Goal: Task Accomplishment & Management: Use online tool/utility

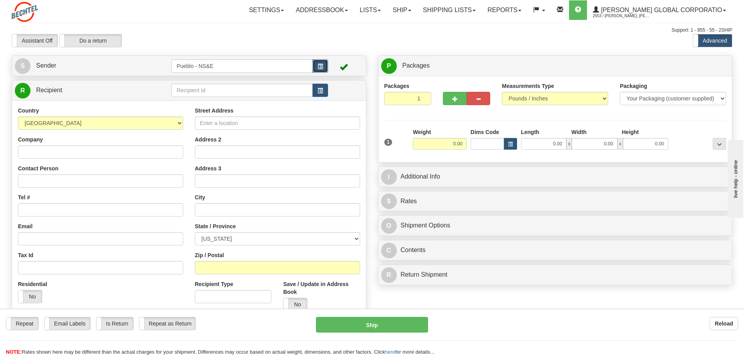
click at [322, 64] on span "button" at bounding box center [319, 66] width 5 height 5
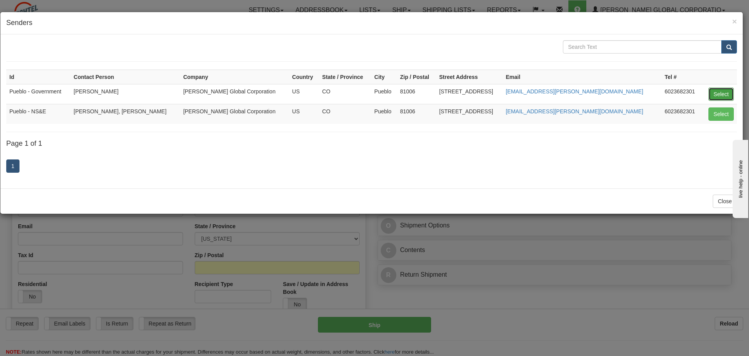
click at [720, 92] on button "Select" at bounding box center [721, 93] width 25 height 13
type input "Pueblo - Government"
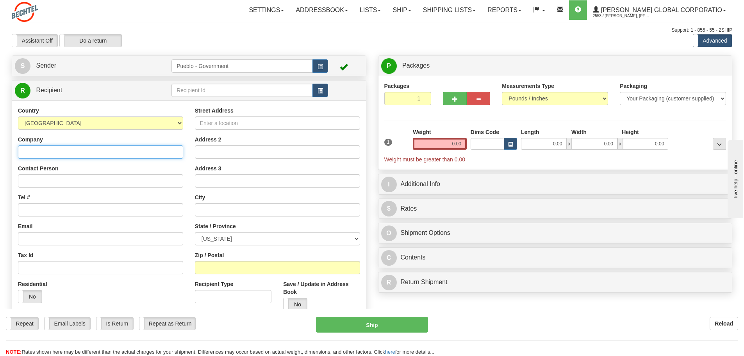
click at [44, 150] on input "Company" at bounding box center [100, 151] width 165 height 13
drag, startPoint x: 53, startPoint y: 151, endPoint x: 5, endPoint y: 151, distance: 48.0
click at [5, 151] on div "Toggle navigation Settings Shipping Preferences Fields Preferences New" at bounding box center [372, 207] width 744 height 415
type input "[PERSON_NAME]"
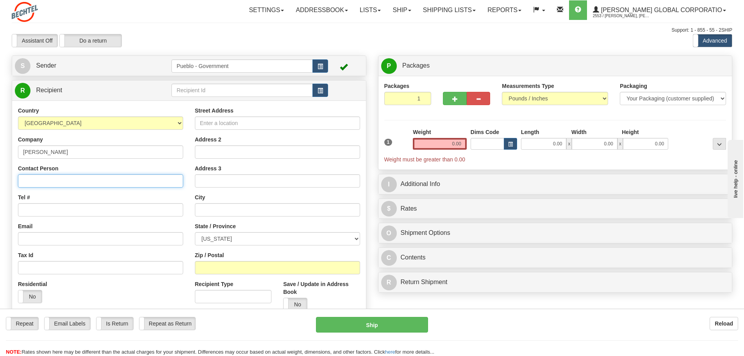
click at [32, 180] on input "Contact Person" at bounding box center [100, 180] width 165 height 13
paste input "[PERSON_NAME]"
type input "[PERSON_NAME]"
click at [30, 212] on input "Tel #" at bounding box center [100, 209] width 165 height 13
type input "7195495593"
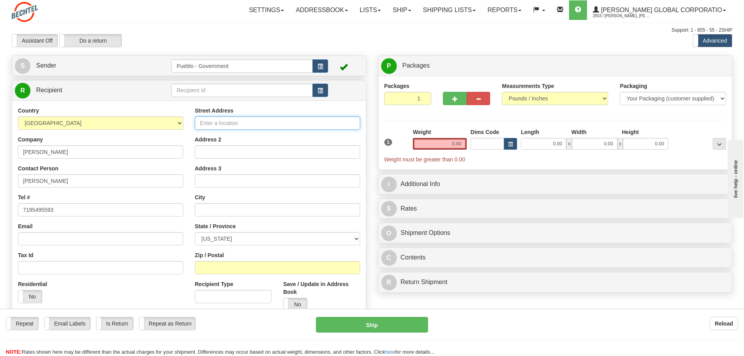
click at [215, 123] on input "Street Address" at bounding box center [277, 122] width 165 height 13
type input "1352 Chardonnay Dr"
click at [221, 211] on input "text" at bounding box center [277, 209] width 165 height 13
type input "Richland"
click at [355, 239] on select "[US_STATE] [US_STATE] [US_STATE] [US_STATE] Armed Forces America Armed Forces E…" at bounding box center [277, 238] width 165 height 13
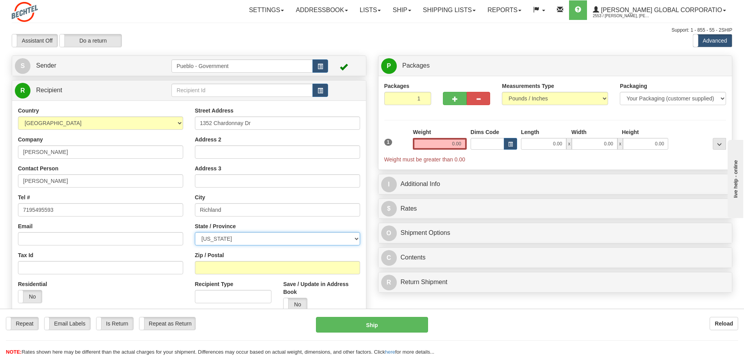
select select "WA"
click at [195, 232] on select "[US_STATE] [US_STATE] [US_STATE] [US_STATE] Armed Forces America Armed Forces E…" at bounding box center [277, 238] width 165 height 13
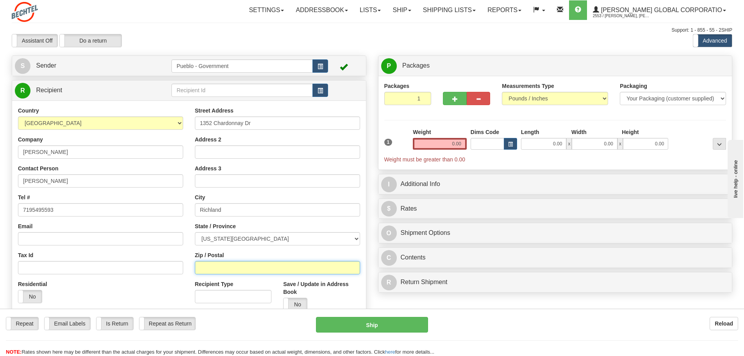
click at [229, 269] on input "Zip / Postal" at bounding box center [277, 267] width 165 height 13
type input "99352"
click at [457, 145] on input "0.00" at bounding box center [440, 144] width 54 height 12
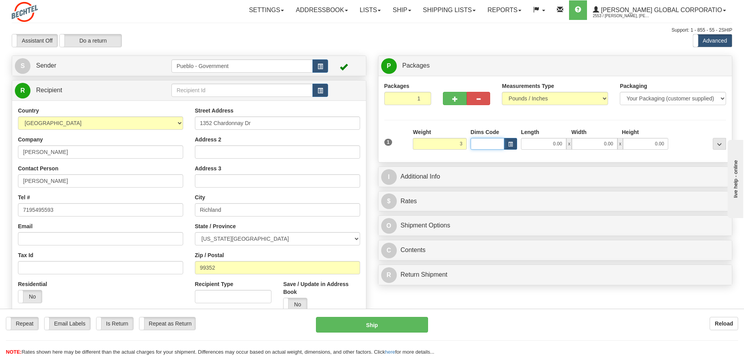
type input "3.00"
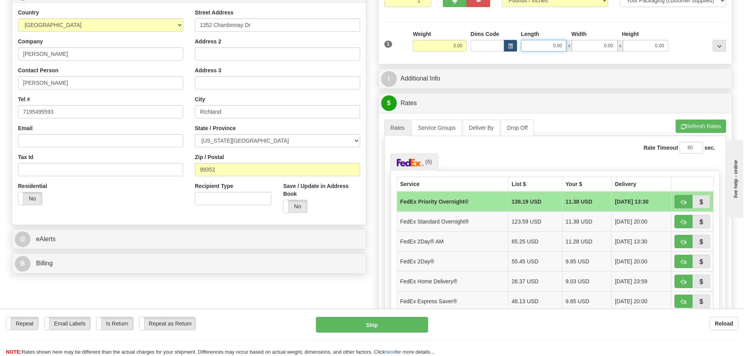
scroll to position [117, 0]
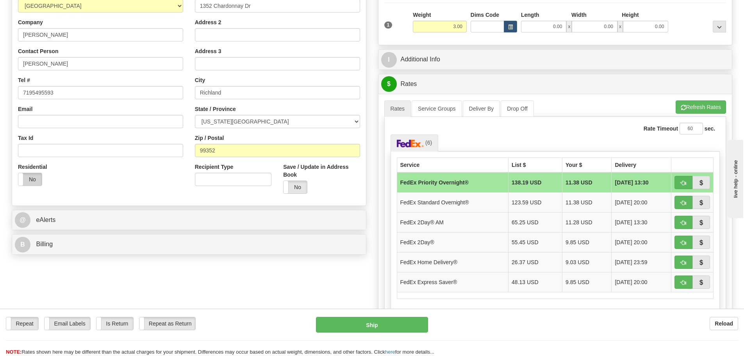
click at [35, 176] on label "No" at bounding box center [29, 179] width 23 height 12
click at [682, 260] on span "button" at bounding box center [682, 262] width 5 height 5
type input "90"
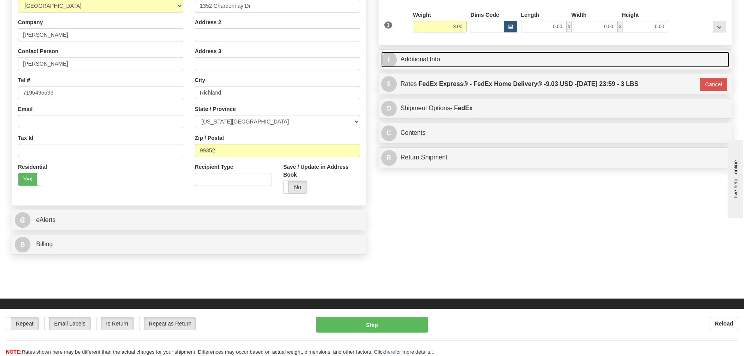
click at [425, 56] on link "I Additional Info" at bounding box center [555, 60] width 348 height 16
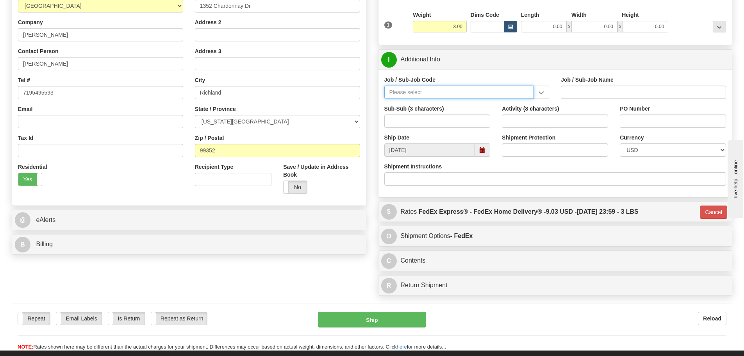
click at [407, 92] on input "Job / Sub-Job Code" at bounding box center [459, 91] width 150 height 13
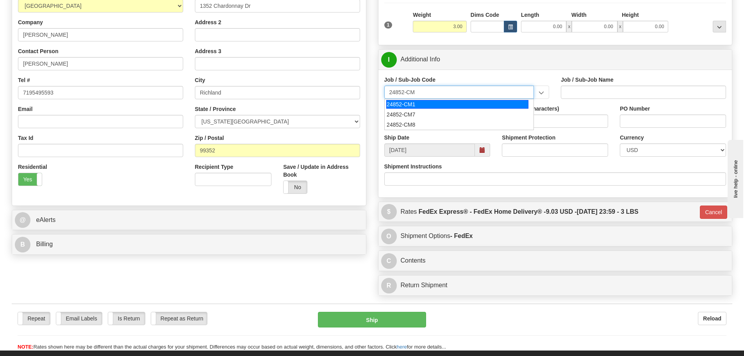
type input "24852-CM8"
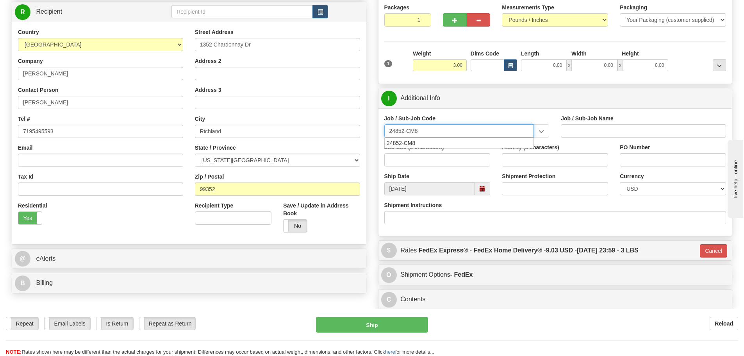
scroll to position [78, 0]
click at [389, 142] on div "24852-CM8" at bounding box center [457, 143] width 142 height 9
type input "PUEBLO CHEM DEMIL PROJECT - CLOSURE-MP-BNI-UTILIT"
type input "24852-CM8"
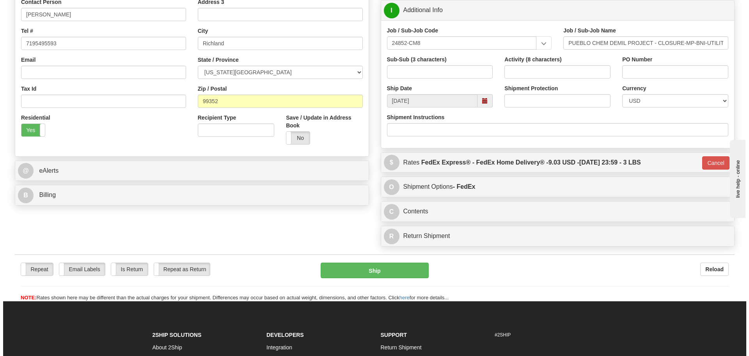
scroll to position [195, 0]
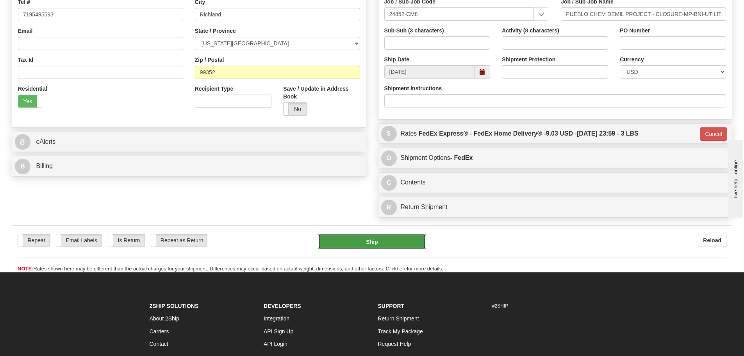
click at [377, 237] on button "Ship" at bounding box center [372, 241] width 108 height 16
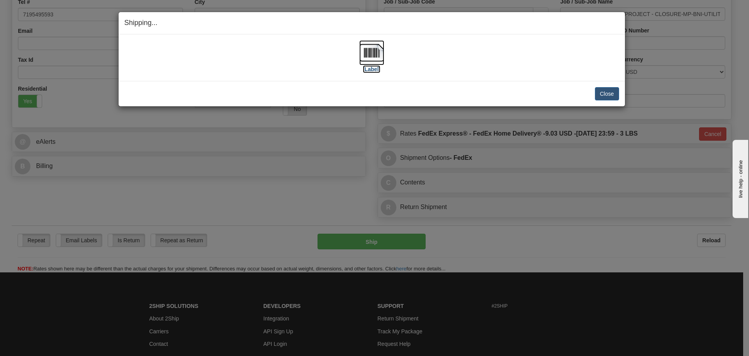
click at [367, 50] on img at bounding box center [371, 52] width 25 height 25
